Goal: Task Accomplishment & Management: Complete application form

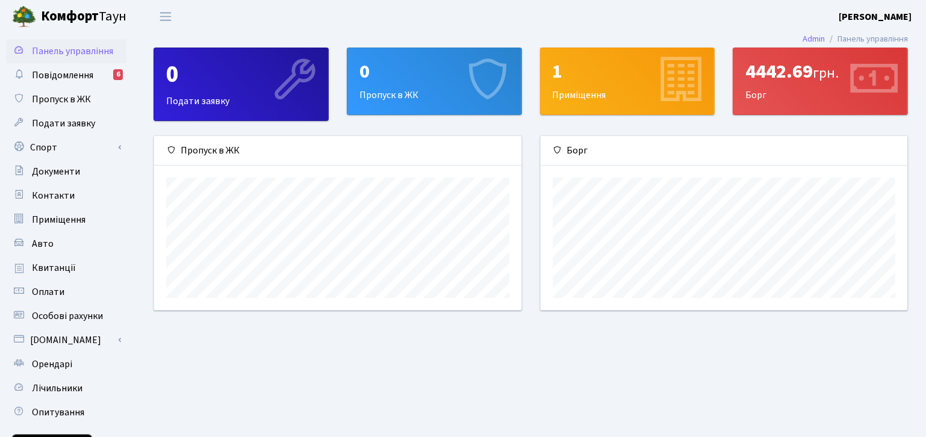
scroll to position [173, 367]
click at [73, 103] on span "Пропуск в ЖК" at bounding box center [61, 99] width 59 height 13
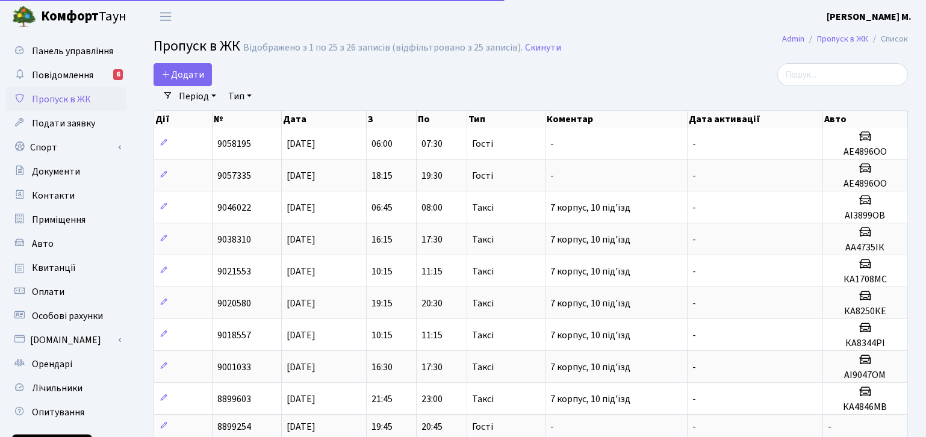
select select "25"
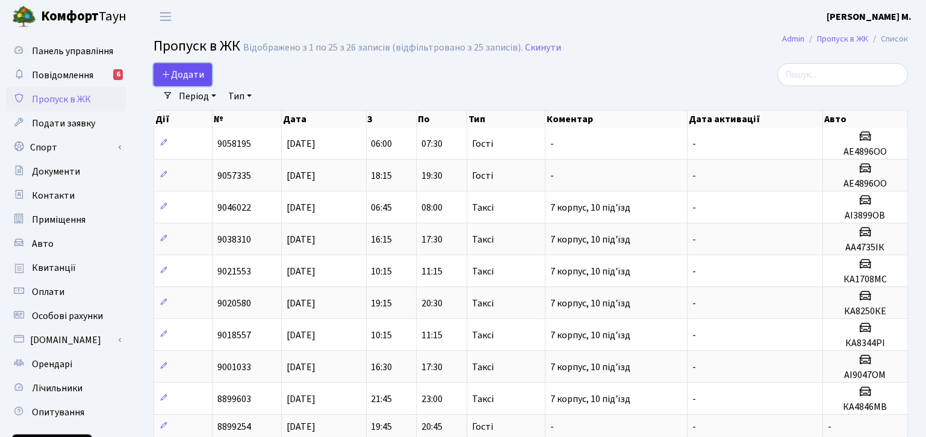
click at [199, 73] on span "Додати" at bounding box center [182, 74] width 43 height 13
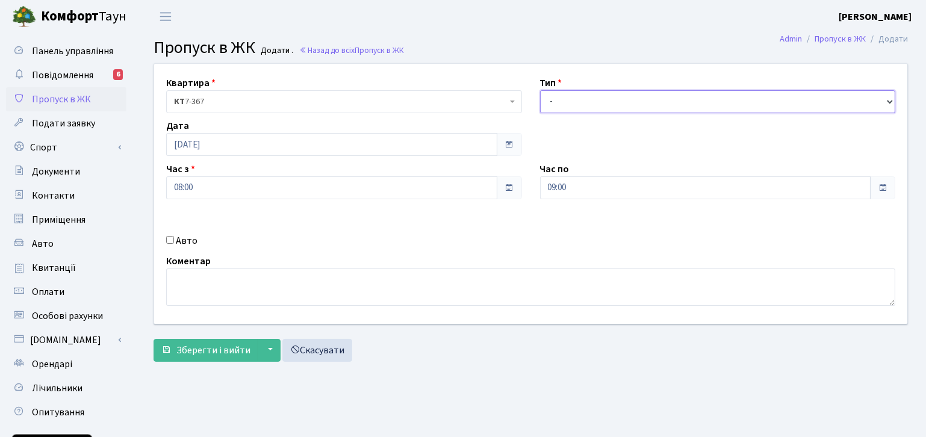
click at [598, 97] on select "- Доставка Таксі Гості Сервіс" at bounding box center [718, 101] width 356 height 23
select select "18"
click at [540, 90] on select "- Доставка Таксі Гості Сервіс" at bounding box center [718, 101] width 356 height 23
click at [884, 188] on span at bounding box center [882, 188] width 10 height 10
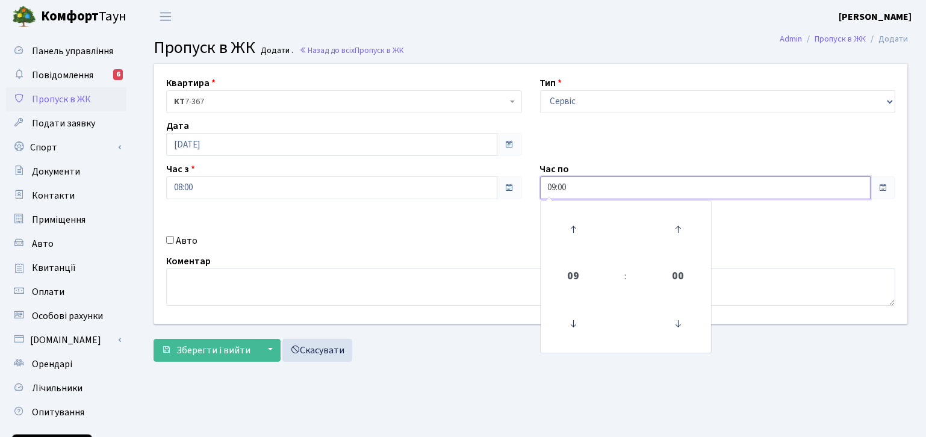
click at [616, 193] on input "09:00" at bounding box center [705, 187] width 331 height 23
click at [575, 332] on icon at bounding box center [573, 324] width 32 height 32
click at [577, 221] on icon at bounding box center [573, 229] width 32 height 32
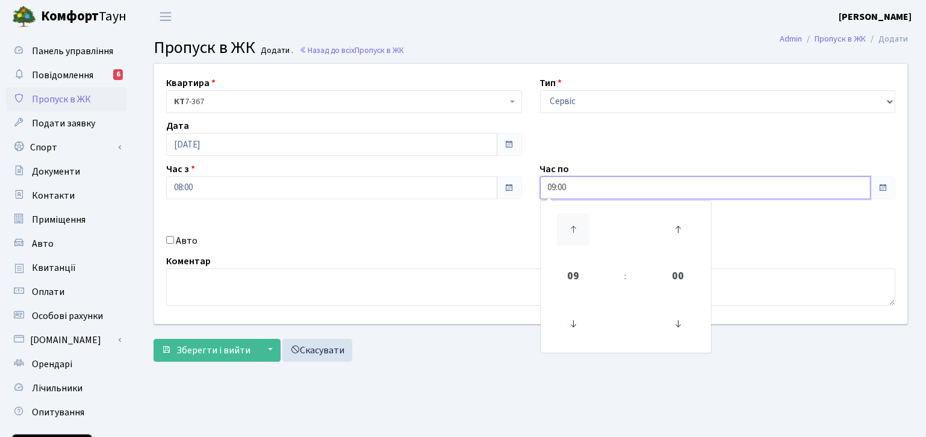
click at [577, 221] on icon at bounding box center [573, 229] width 32 height 32
click at [572, 229] on icon at bounding box center [573, 229] width 32 height 32
type input "11:00"
click at [762, 220] on div "Квартира <b>КТ</b>&nbsp;&nbsp;&nbsp;&nbsp;7-367 КТ 7-367 Тип - Доставка Таксі Г…" at bounding box center [530, 194] width 771 height 260
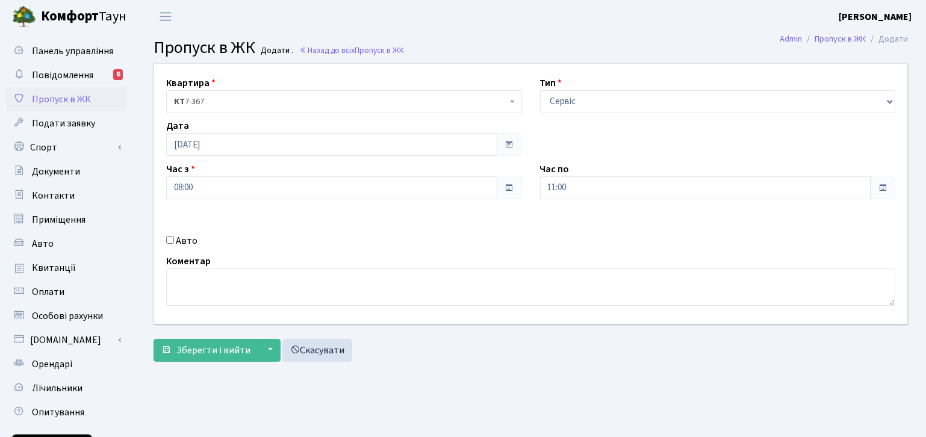
click at [167, 236] on input "Авто" at bounding box center [170, 240] width 8 height 8
checkbox input "true"
type input "КА0713РО"
click at [511, 191] on span at bounding box center [509, 188] width 10 height 10
click at [551, 243] on div "Держ. номер КА0713РО" at bounding box center [718, 226] width 374 height 43
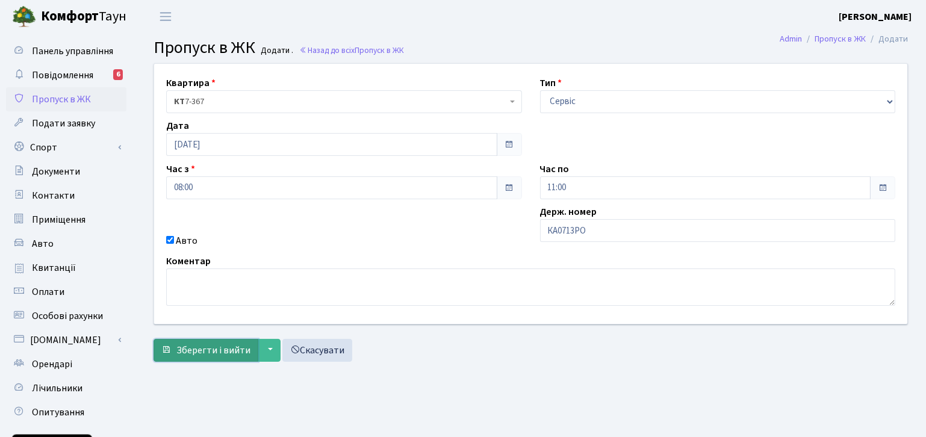
click at [215, 353] on span "Зберегти і вийти" at bounding box center [213, 350] width 74 height 13
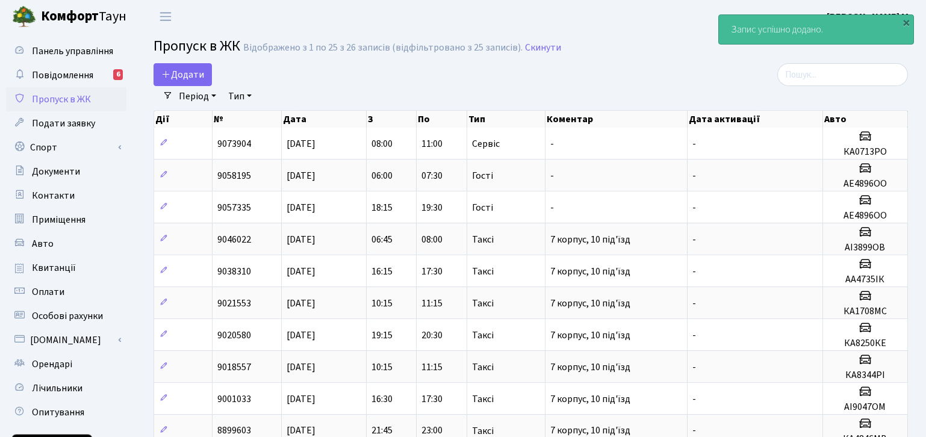
select select "25"
